Goal: Answer question/provide support: Share knowledge or assist other users

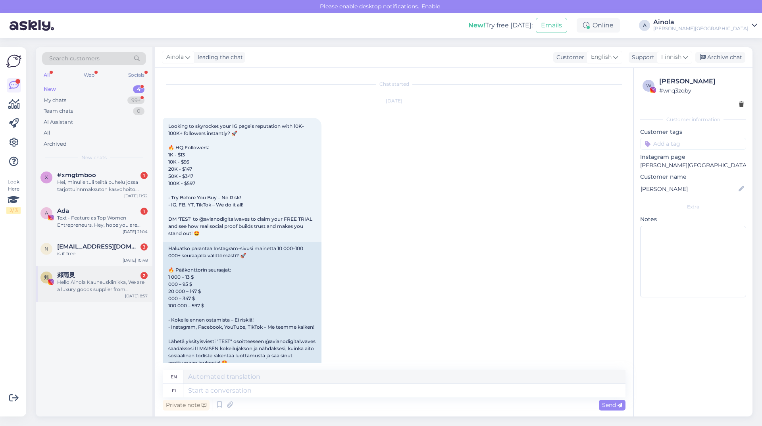
click at [93, 294] on div "郏 郏雨灵 2 Hello Ainola Kauneusklinikka, We are a luxury goods supplier from [GEOG…" at bounding box center [94, 284] width 117 height 36
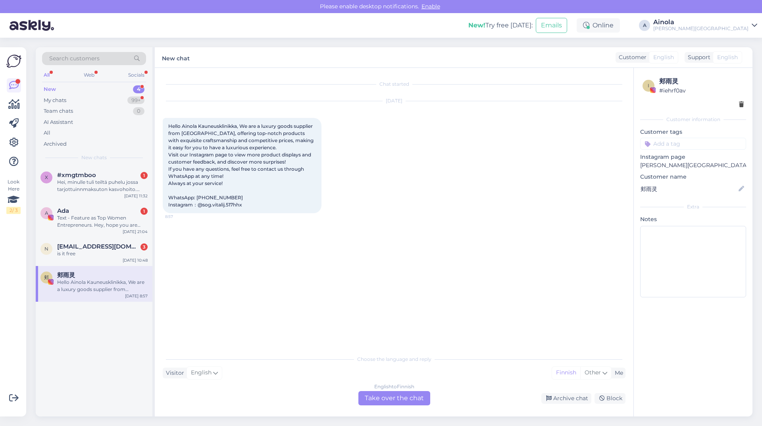
click at [414, 400] on div "English to Finnish Take over the chat" at bounding box center [394, 398] width 72 height 14
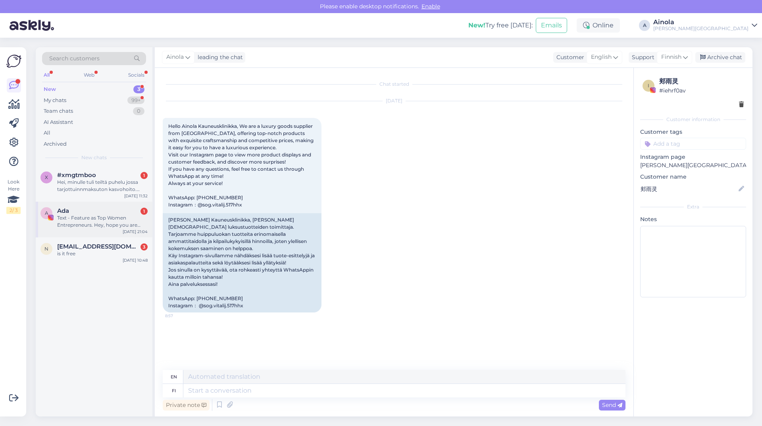
click at [82, 224] on div "Text - Feature as Top Women Entrepreneurs. Hey, hope you are doing well! We are…" at bounding box center [102, 221] width 90 height 14
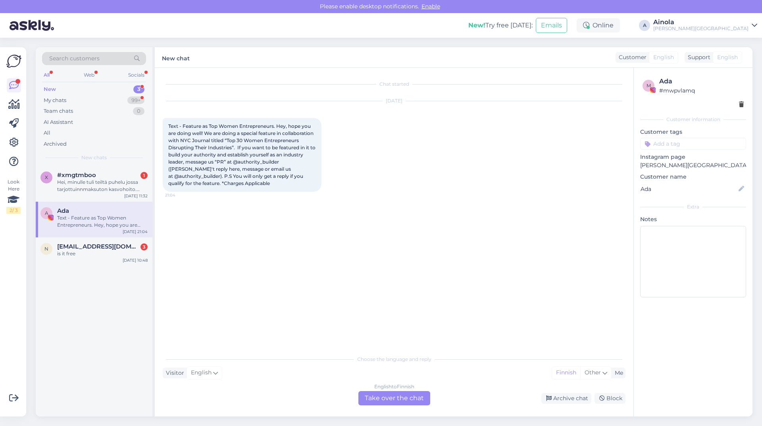
click at [406, 398] on div "English to Finnish Take over the chat" at bounding box center [394, 398] width 72 height 14
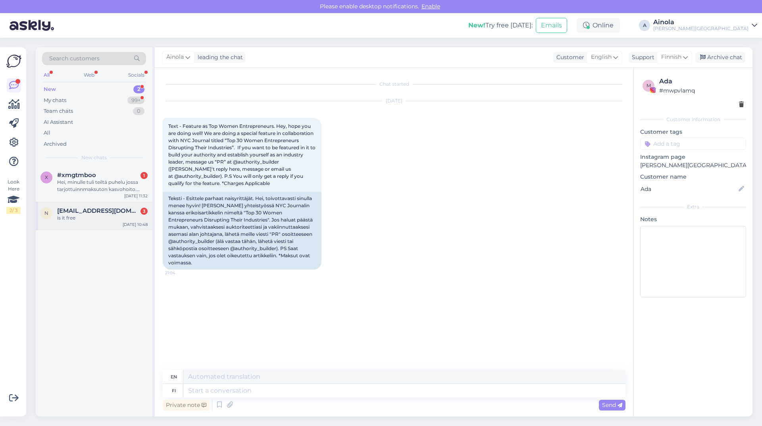
click at [82, 225] on div "n [EMAIL_ADDRESS][DOMAIN_NAME] 3 is it free [DATE] 10:48" at bounding box center [94, 216] width 117 height 29
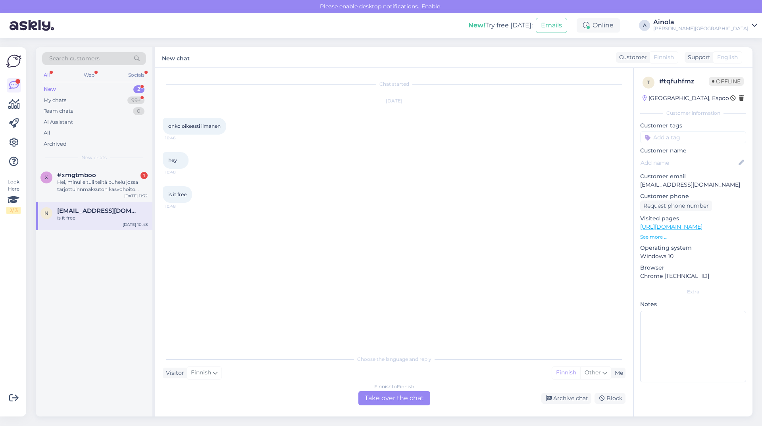
click at [378, 386] on div "Finnish to Finnish" at bounding box center [394, 386] width 40 height 7
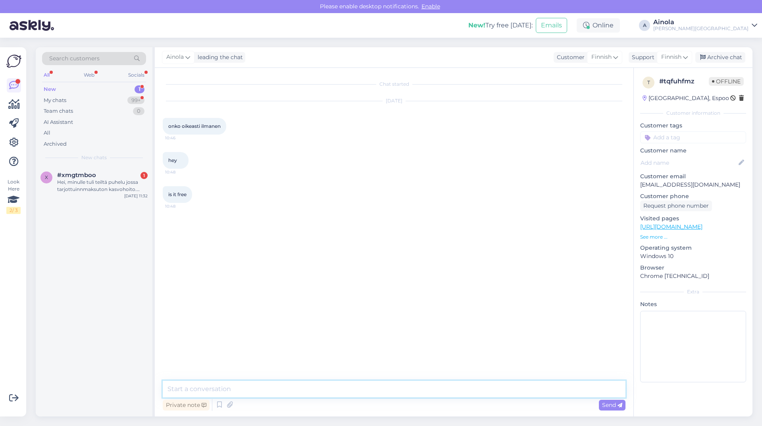
click at [224, 384] on textarea at bounding box center [394, 389] width 463 height 17
type textarea "Hei, kiitos viestistäsi. Kyllä tarjoamme maksuttoman konsultaation joka sisältä…"
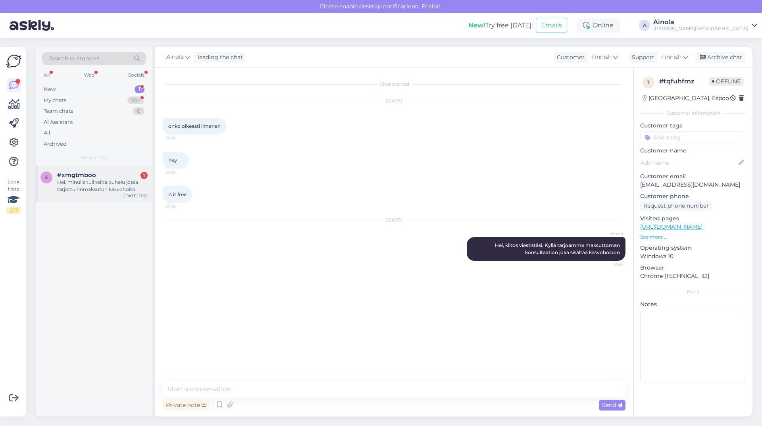
click at [100, 186] on div "Hei, minulle tuli teiltä puhelu jossa tarjottuinnmaksuton kasvohoito. Olihan se…" at bounding box center [102, 186] width 90 height 14
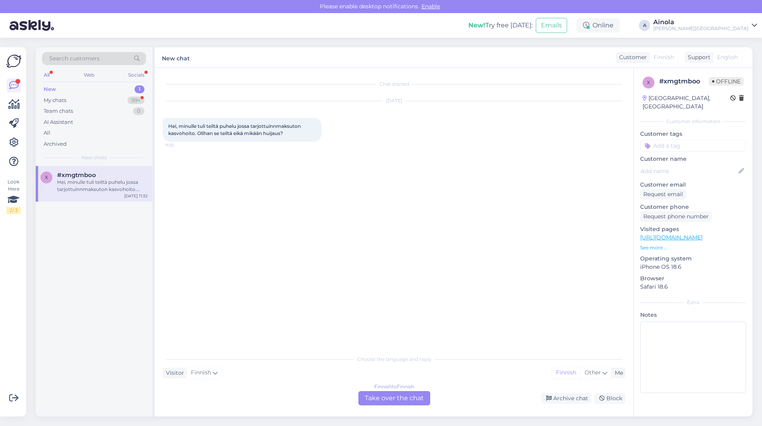
click at [402, 396] on div "Finnish to Finnish Take over the chat" at bounding box center [394, 398] width 72 height 14
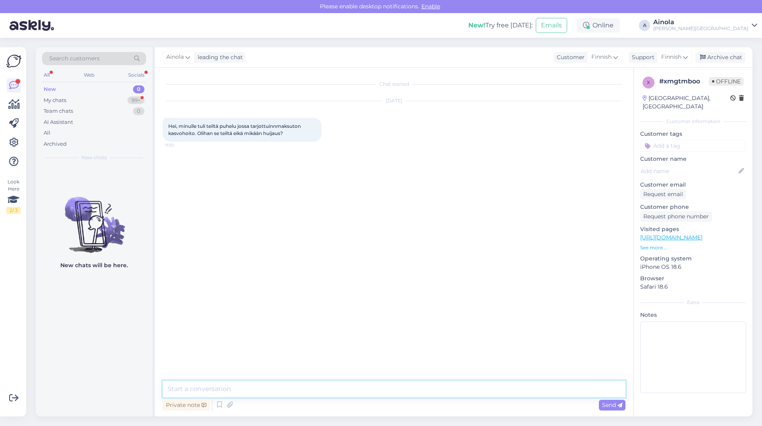
click at [222, 386] on textarea at bounding box center [394, 389] width 463 height 17
click at [49, 104] on div "My chats" at bounding box center [55, 100] width 23 height 8
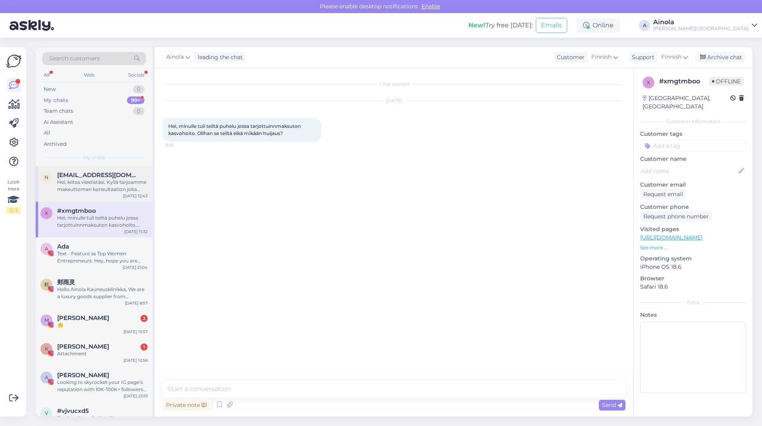
click at [113, 192] on div "Hei, kiitos viestistäsi. Kyllä tarjoamme maksuttoman konsultaation joka sisältä…" at bounding box center [102, 186] width 90 height 14
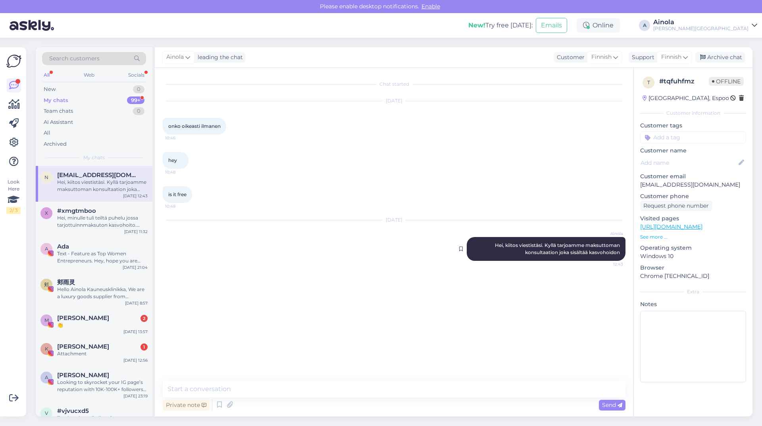
drag, startPoint x: 491, startPoint y: 246, endPoint x: 622, endPoint y: 255, distance: 131.3
click at [622, 255] on div "[PERSON_NAME], kiitos viestistäsi. Kyllä tarjoamme maksuttoman konsultaation jo…" at bounding box center [546, 249] width 159 height 24
copy span "Hei, kiitos viestistäsi. Kyllä tarjoamme maksuttoman konsultaation joka sisältä…"
click at [58, 89] on div "New 0" at bounding box center [94, 89] width 104 height 11
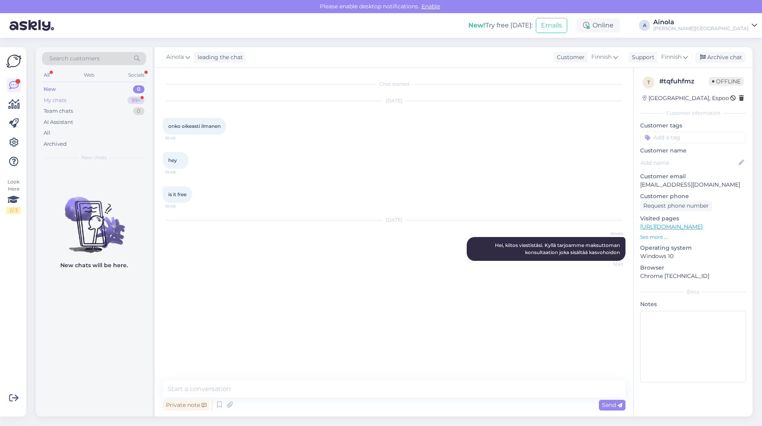
click at [59, 98] on div "My chats" at bounding box center [55, 100] width 23 height 8
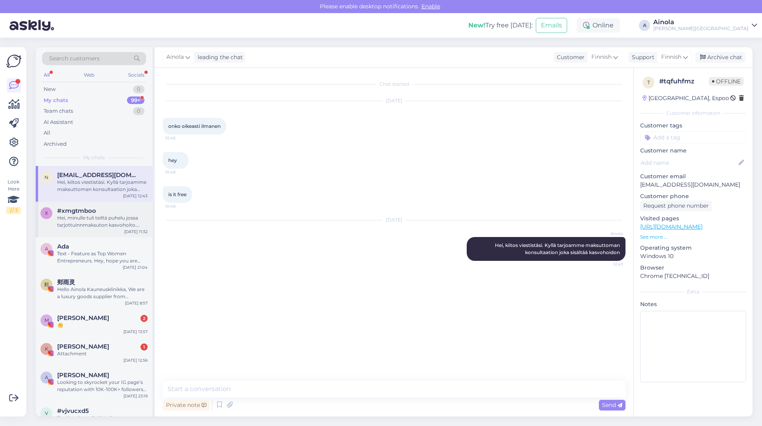
click at [92, 231] on div "x #xmgtmboo Hei, minulle tuli teiltä puhelu jossa tarjottuinnmaksuton kasvohoit…" at bounding box center [94, 220] width 117 height 36
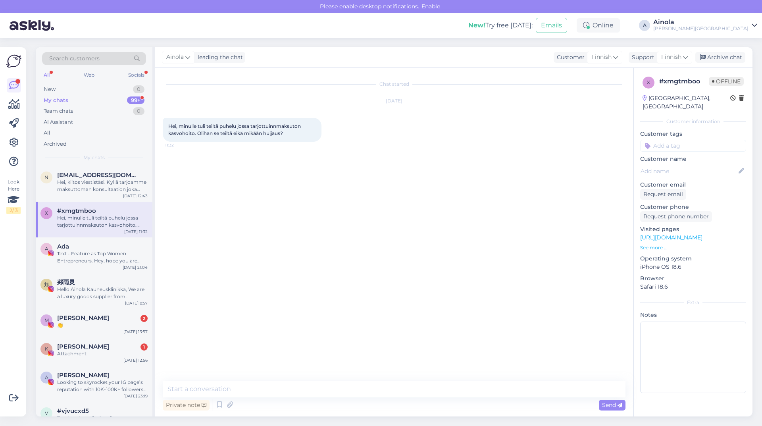
drag, startPoint x: 291, startPoint y: 382, endPoint x: 291, endPoint y: 390, distance: 7.9
click at [291, 389] on div "Chat started [DATE] Hei, minulle tuli teiltä puhelu jossa tarjottuinnmaksuton k…" at bounding box center [394, 242] width 479 height 348
click at [291, 390] on textarea at bounding box center [394, 389] width 463 height 17
paste textarea "Hei, kiitos viestistäsi. Kyllä tarjoamme maksuttoman konsultaation joka sisältä…"
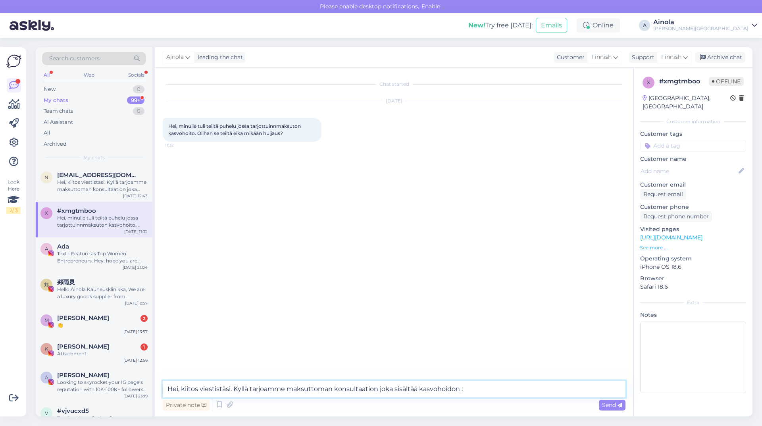
type textarea "Hei, kiitos viestistäsi. Kyllä tarjoamme maksuttoman konsultaation joka sisältä…"
